Goal: Information Seeking & Learning: Learn about a topic

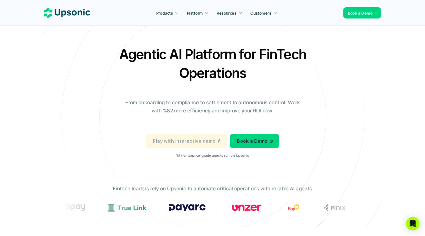
click at [201, 140] on p "Play with interactive demo" at bounding box center [184, 141] width 63 height 8
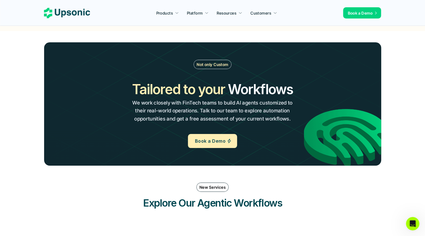
scroll to position [613, 0]
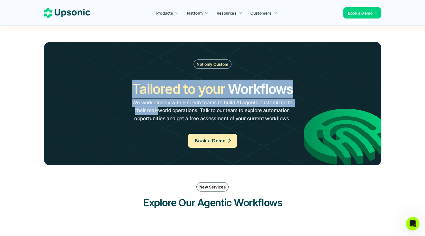
drag, startPoint x: 118, startPoint y: 88, endPoint x: 160, endPoint y: 113, distance: 49.3
click at [160, 113] on div "Not only Custom Tailored to your Workflows Operations Processes Workflows We wo…" at bounding box center [212, 104] width 303 height 88
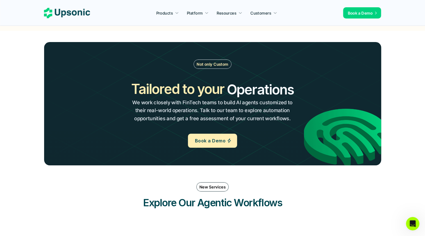
drag, startPoint x: 160, startPoint y: 113, endPoint x: 133, endPoint y: 131, distance: 32.6
click at [133, 131] on div "Not only Custom Tailored to your Workflows Operations Processes Workflows We wo…" at bounding box center [212, 104] width 303 height 88
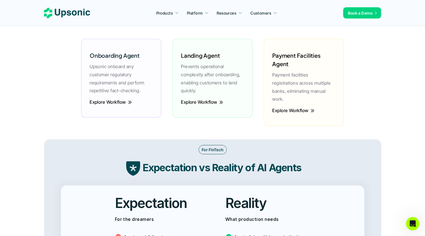
scroll to position [900, 0]
